Goal: Navigation & Orientation: Find specific page/section

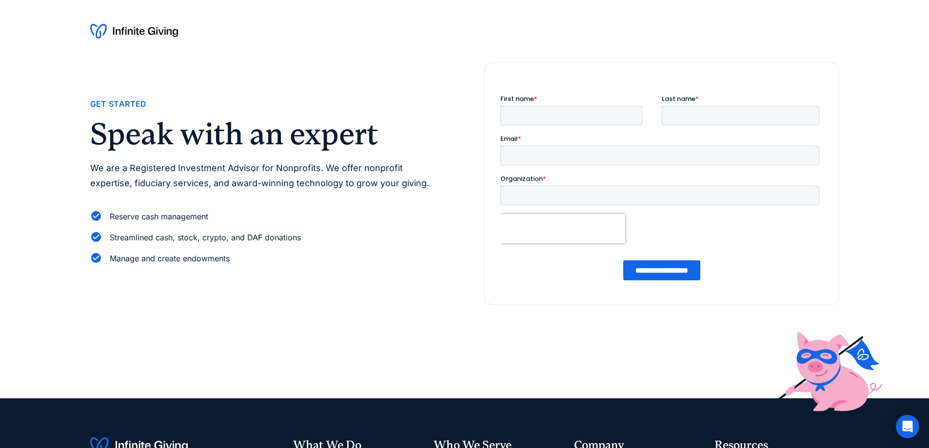
click at [114, 27] on img at bounding box center [134, 31] width 88 height 16
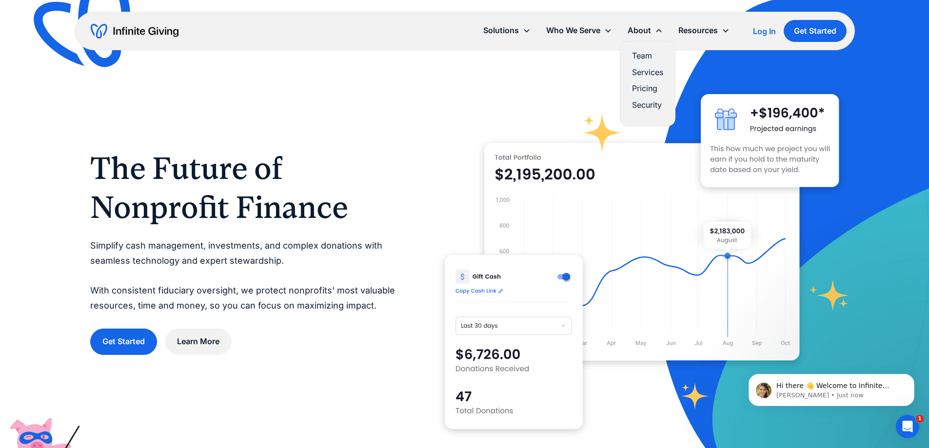
click at [643, 68] on link "Services" at bounding box center [647, 72] width 31 height 13
